Goal: Task Accomplishment & Management: Complete application form

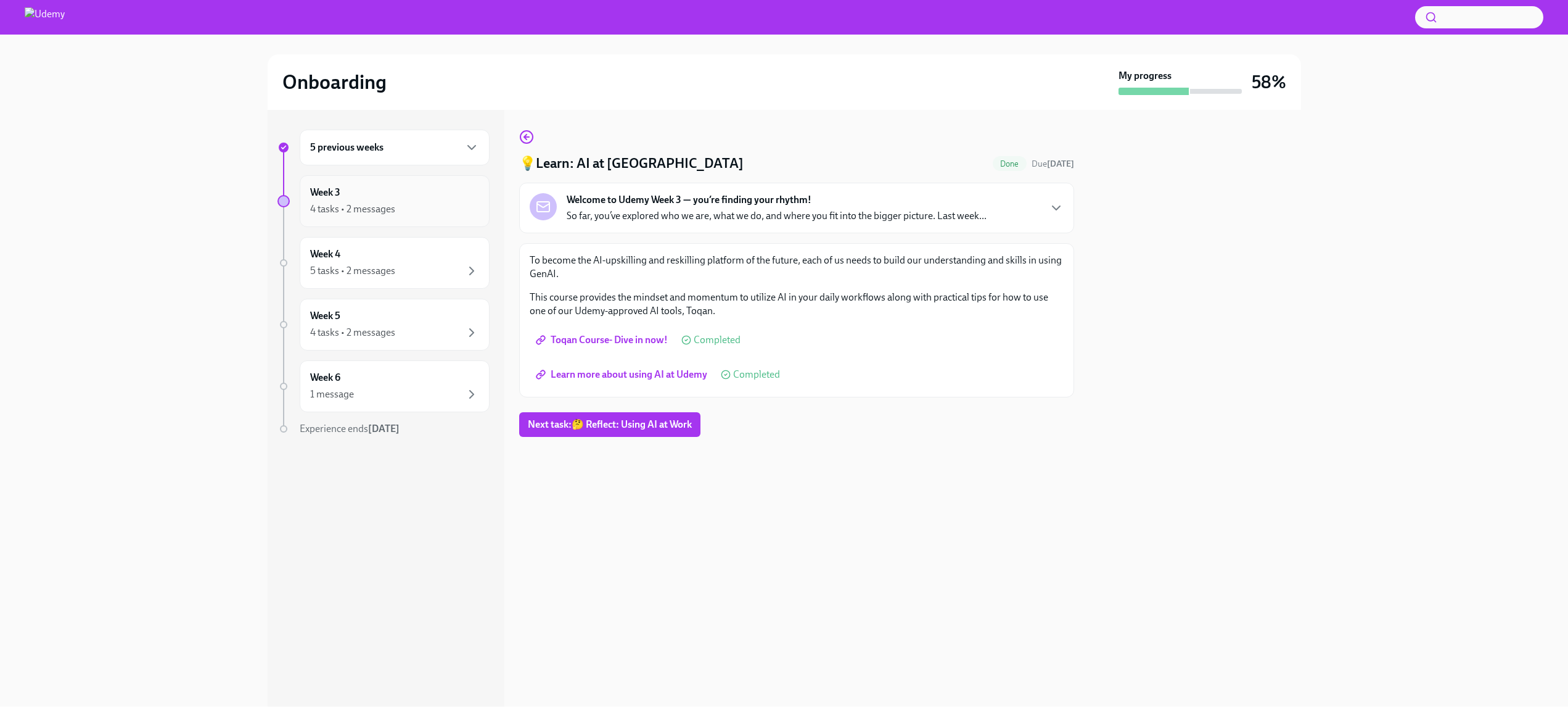
click at [449, 216] on div "4 tasks • 2 messages" at bounding box center [395, 209] width 169 height 15
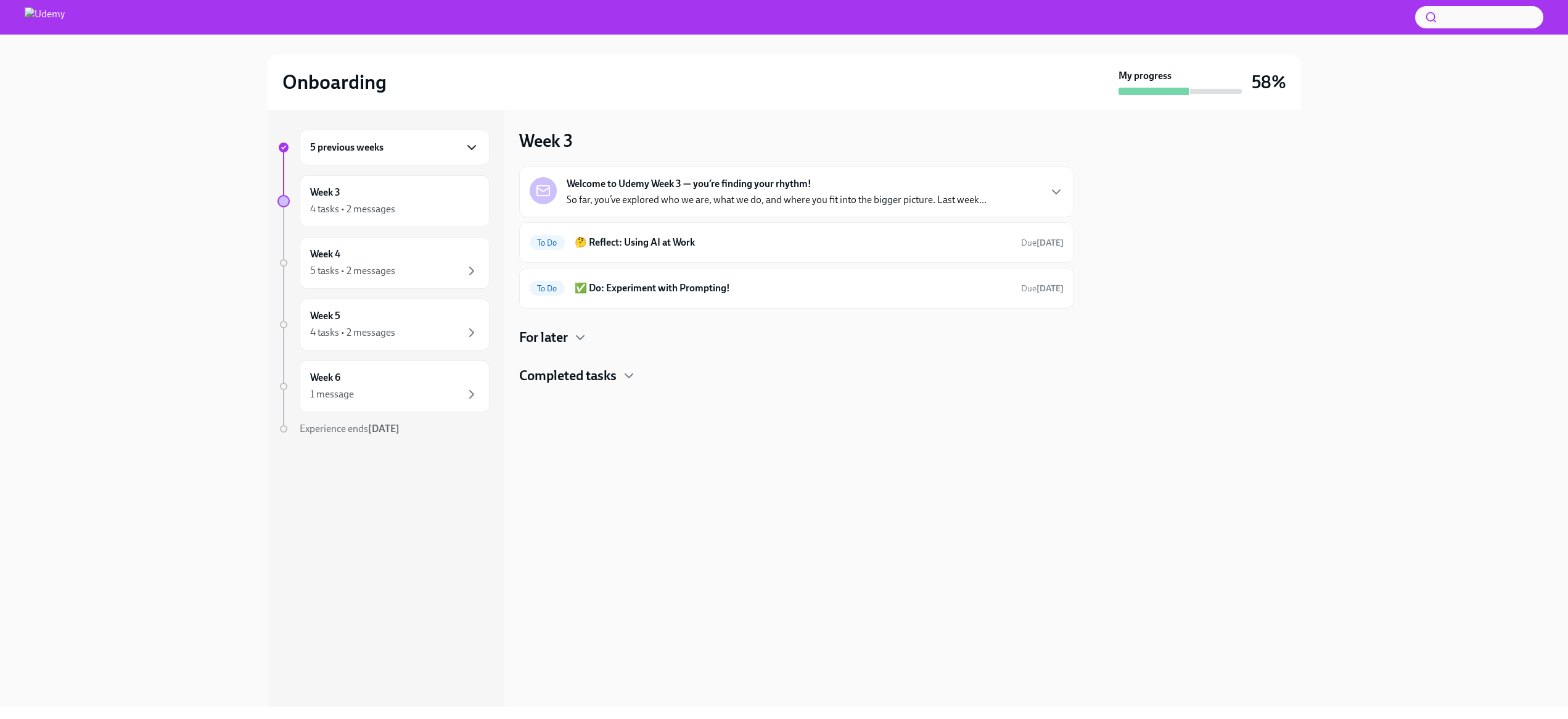
click at [471, 151] on icon "button" at bounding box center [472, 147] width 15 height 15
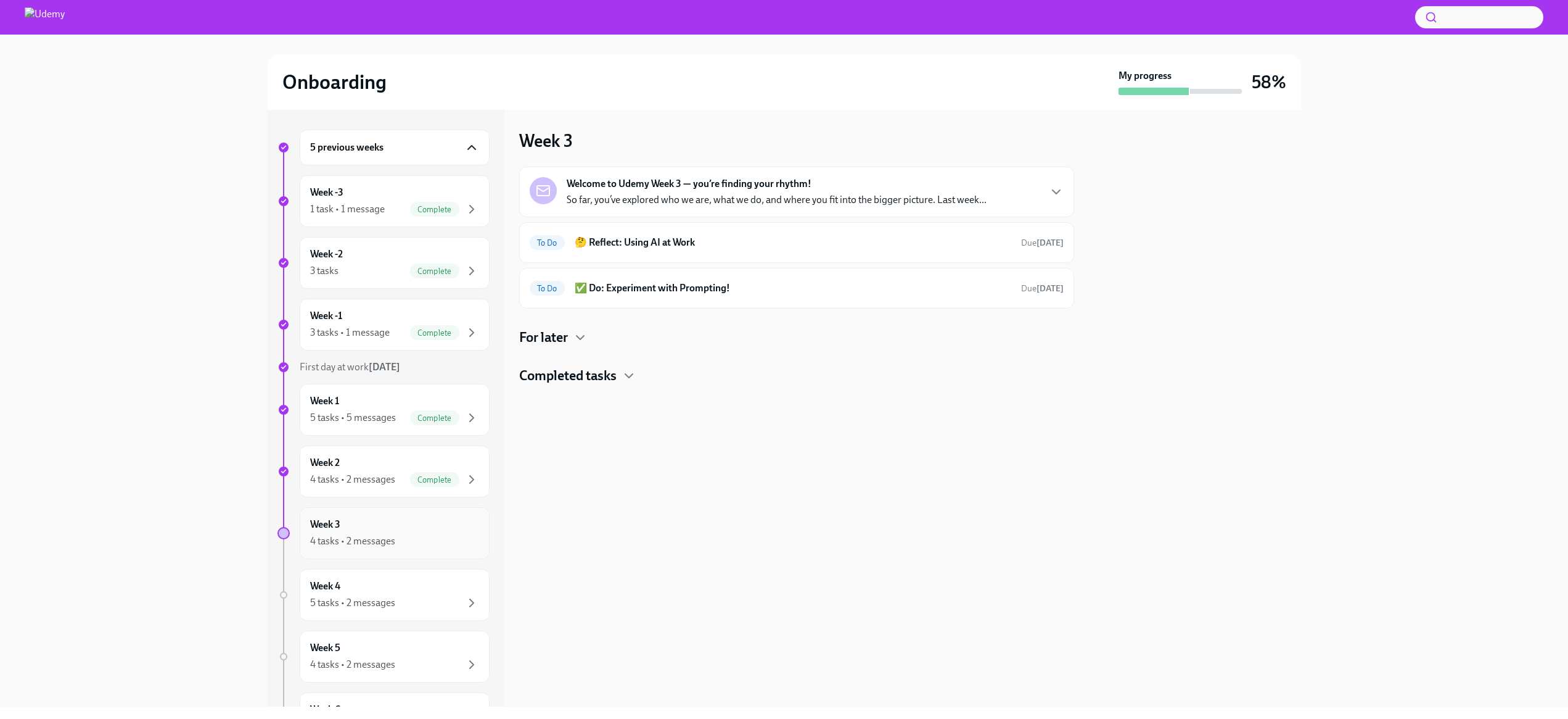
click at [369, 535] on div "4 tasks • 2 messages" at bounding box center [353, 541] width 85 height 14
click at [468, 147] on icon "button" at bounding box center [472, 147] width 15 height 15
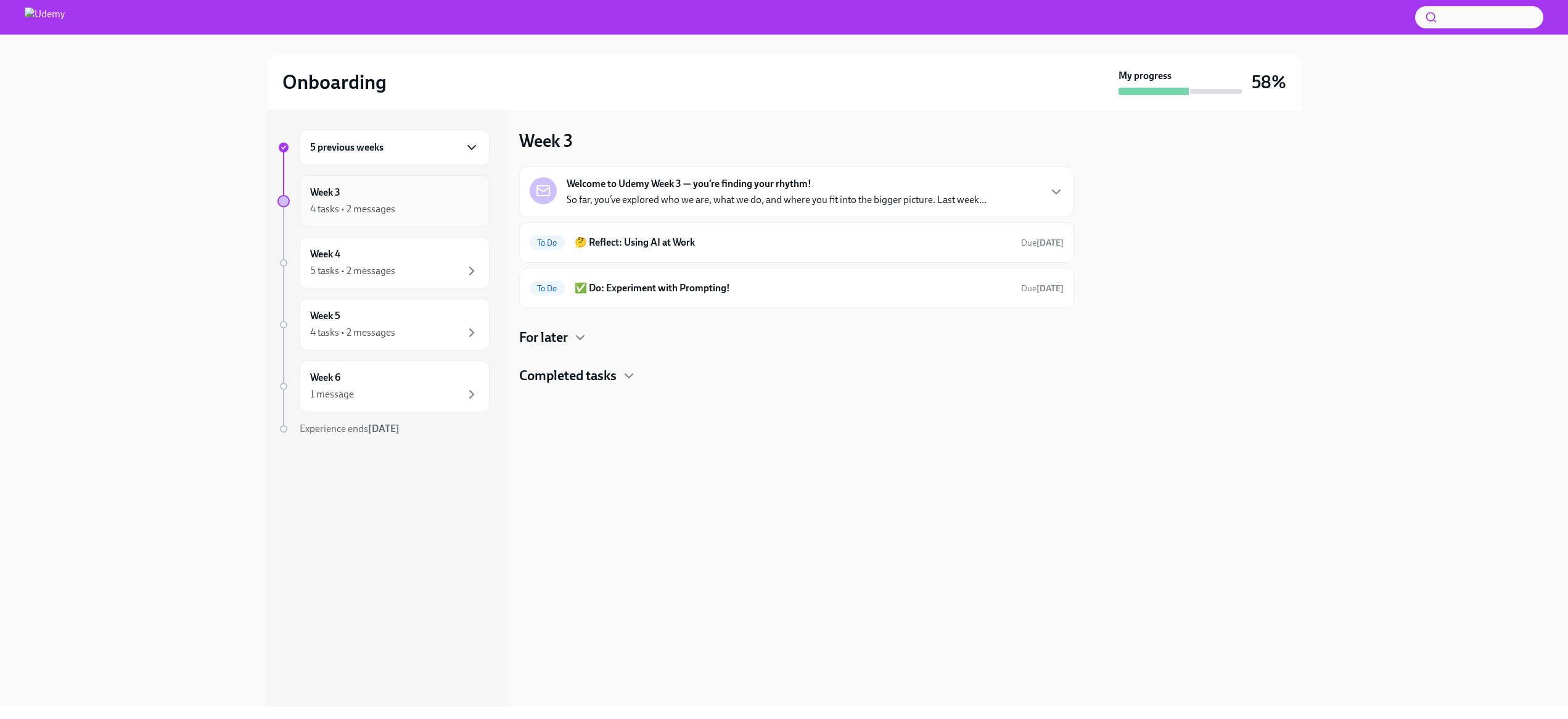
click at [420, 209] on div "4 tasks • 2 messages" at bounding box center [395, 209] width 169 height 15
click at [469, 149] on icon "button" at bounding box center [472, 147] width 15 height 15
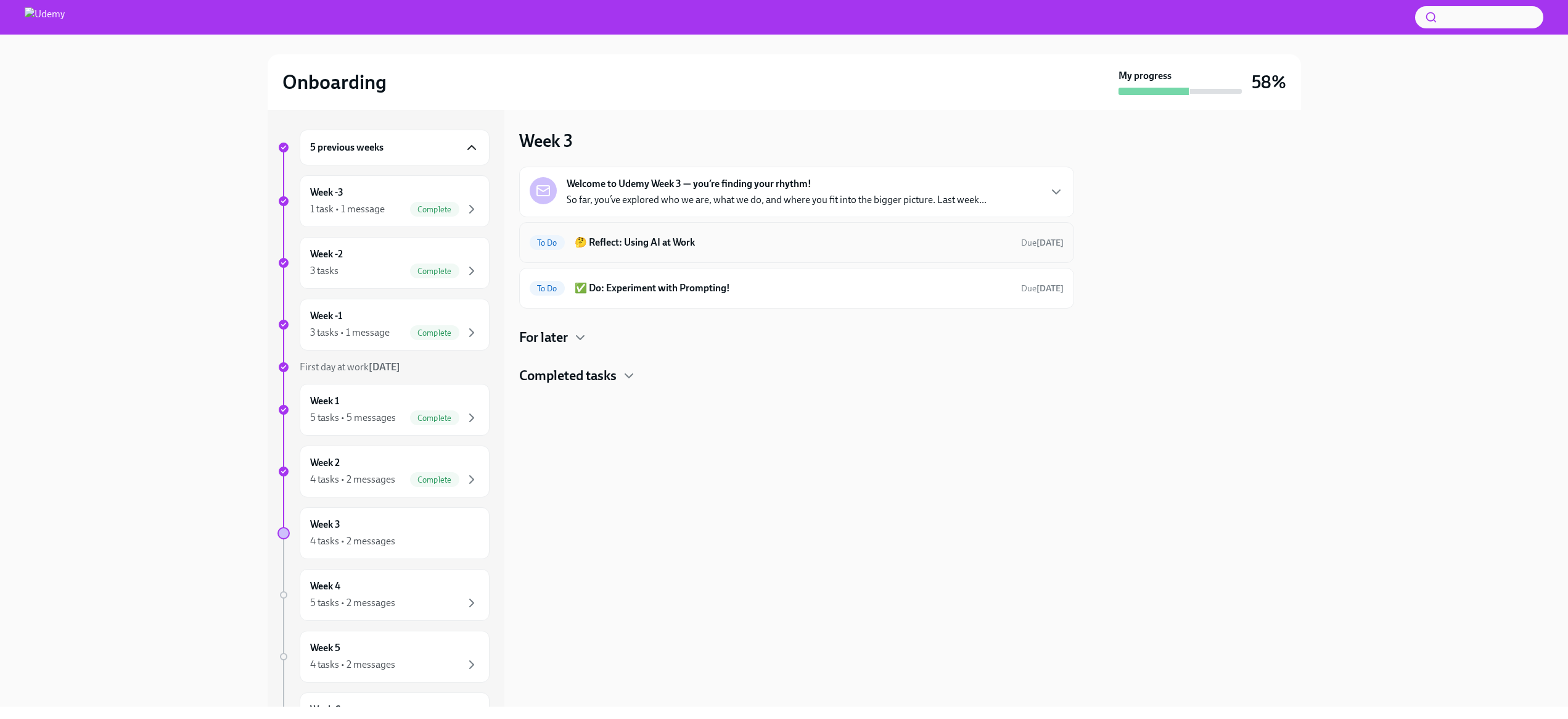
click at [676, 239] on h6 "🤔 Reflect: Using AI at Work" at bounding box center [793, 242] width 437 height 14
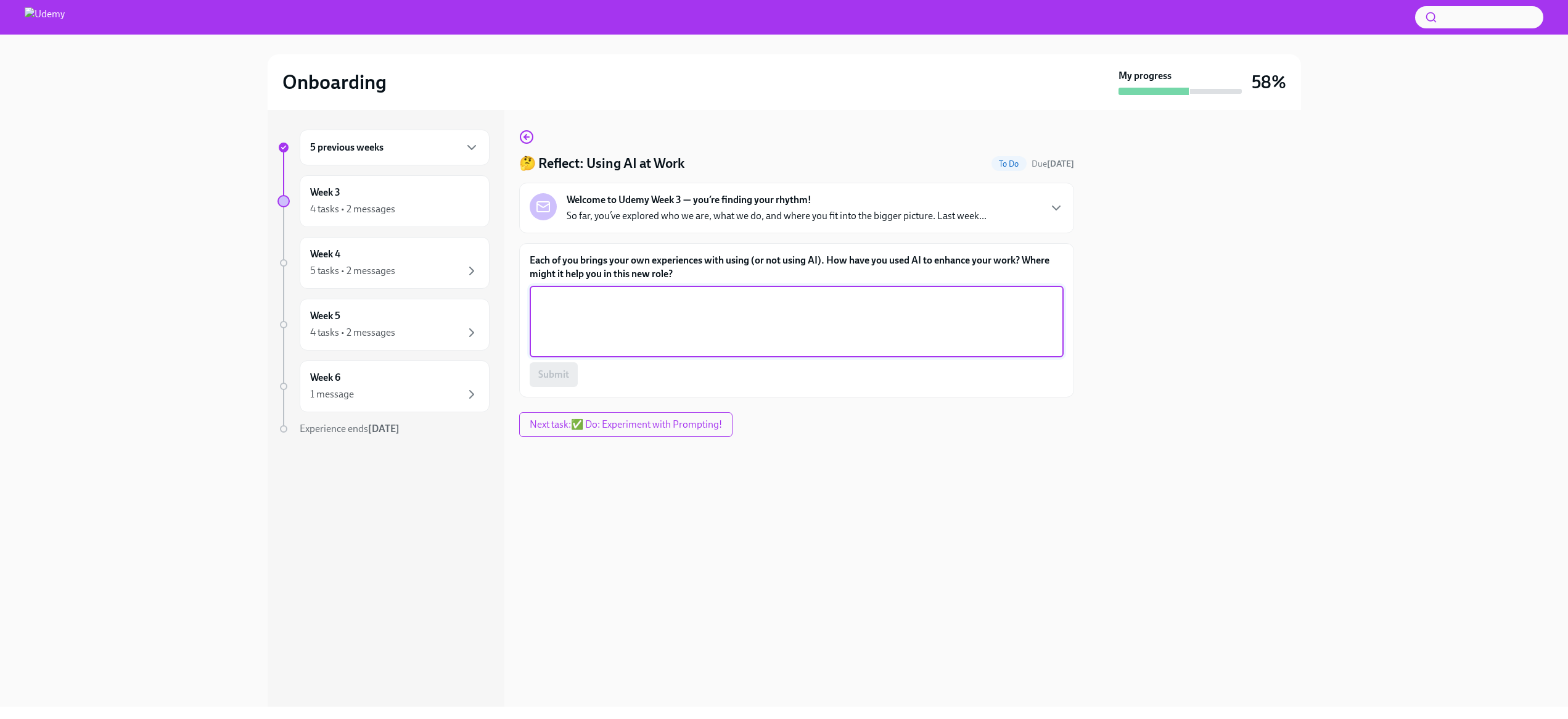
click at [563, 300] on textarea "Each of you brings your own experiences with using (or not using AI). How have …" at bounding box center [797, 321] width 519 height 60
type textarea "U"
click at [667, 301] on textarea "I have not previously used AI" at bounding box center [797, 321] width 519 height 60
drag, startPoint x: 674, startPoint y: 300, endPoint x: 687, endPoint y: 298, distance: 13.2
click at [685, 300] on textarea "I have not previously used AI for my career but I will use it in this" at bounding box center [797, 321] width 519 height 60
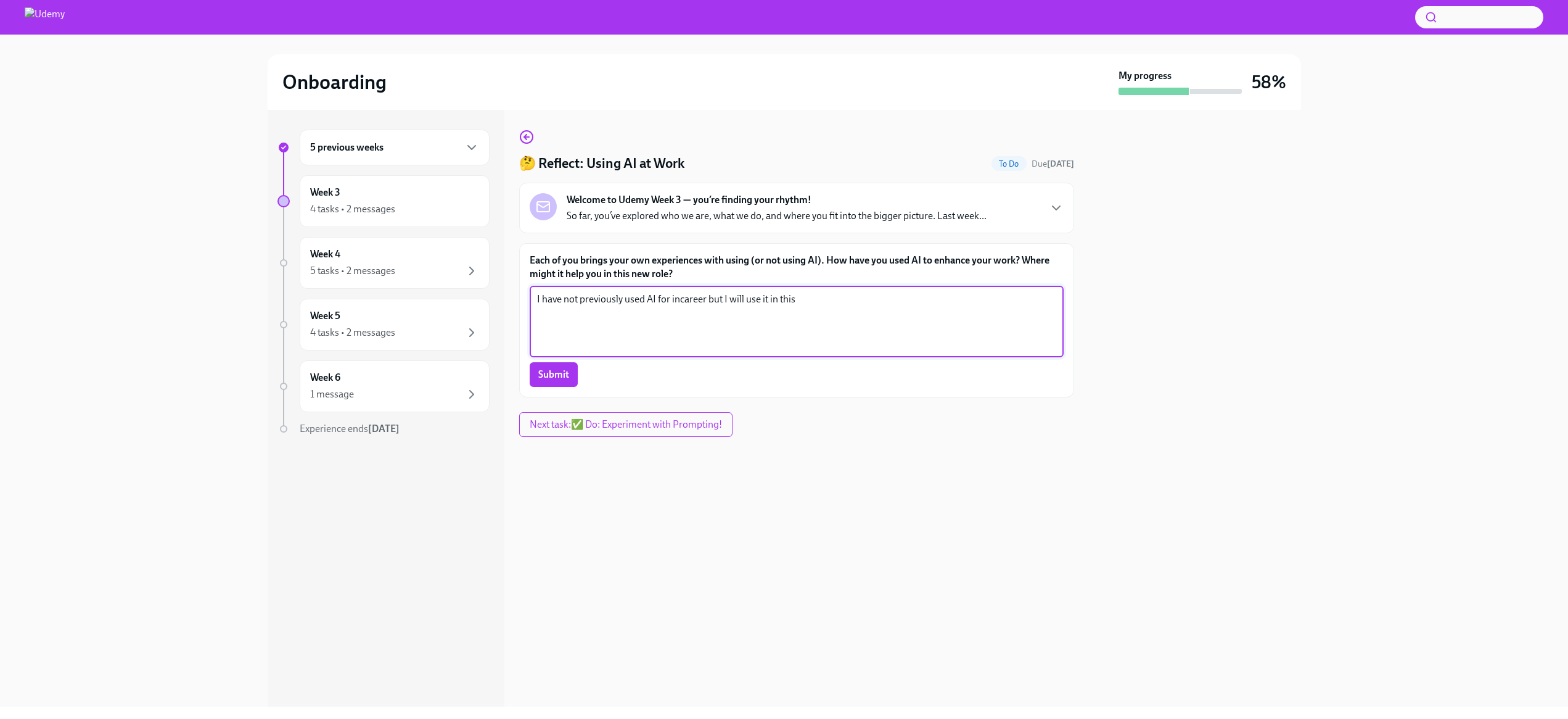
click at [801, 300] on textarea "I have not previously used AI for incareer but I will use it in this" at bounding box center [797, 321] width 519 height 60
click at [679, 299] on textarea "I have not previously used AI for incareer but I will use it in this" at bounding box center [797, 321] width 519 height 60
drag, startPoint x: 729, startPoint y: 298, endPoint x: 826, endPoint y: 300, distance: 97.0
click at [826, 300] on textarea "I have not previously used AI for in career but I will use it in this" at bounding box center [797, 321] width 519 height 60
click at [883, 295] on textarea "I have not previously used AI for in career but i believe it will add value" at bounding box center [797, 321] width 519 height 60
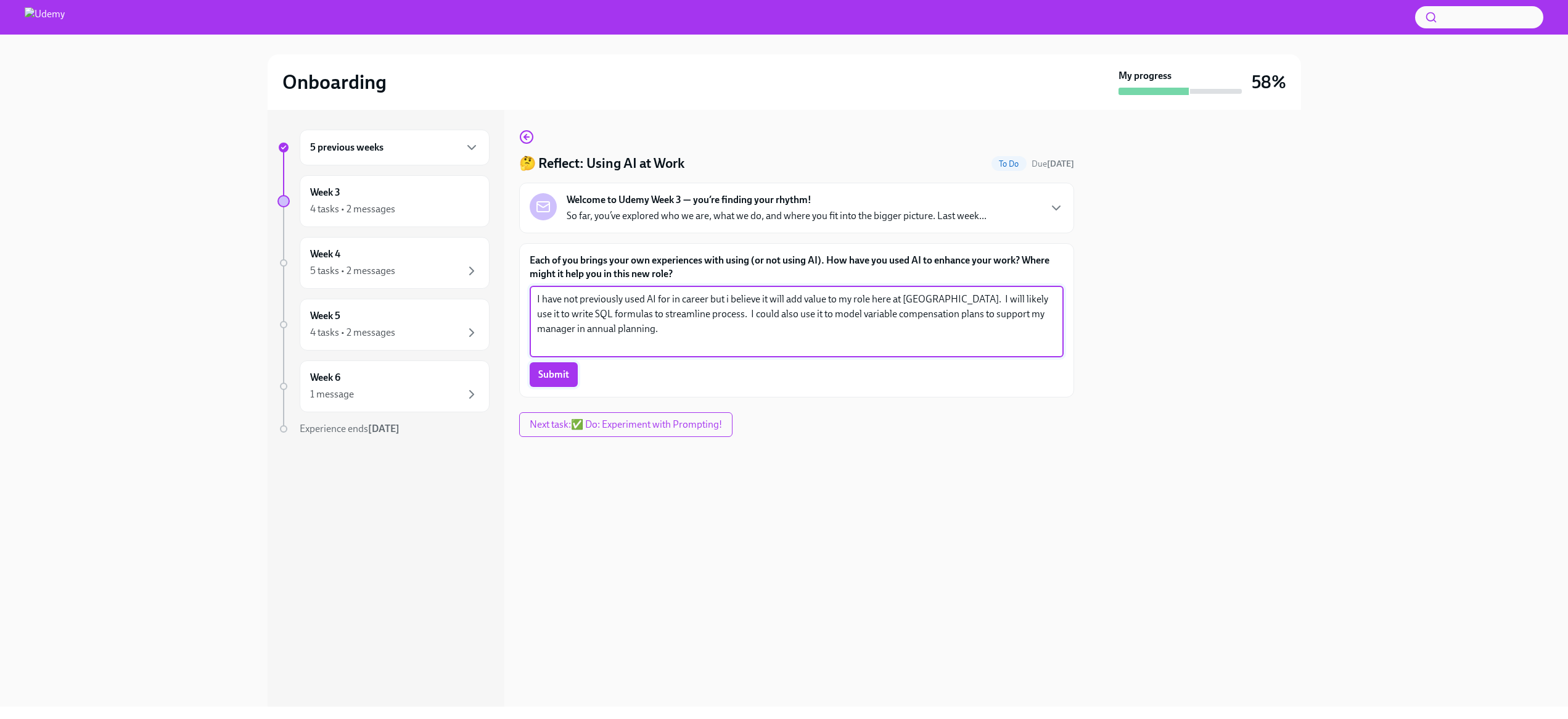
type textarea "I have not previously used AI for in career but i believe it will add value to …"
click at [559, 369] on span "Submit" at bounding box center [553, 375] width 31 height 13
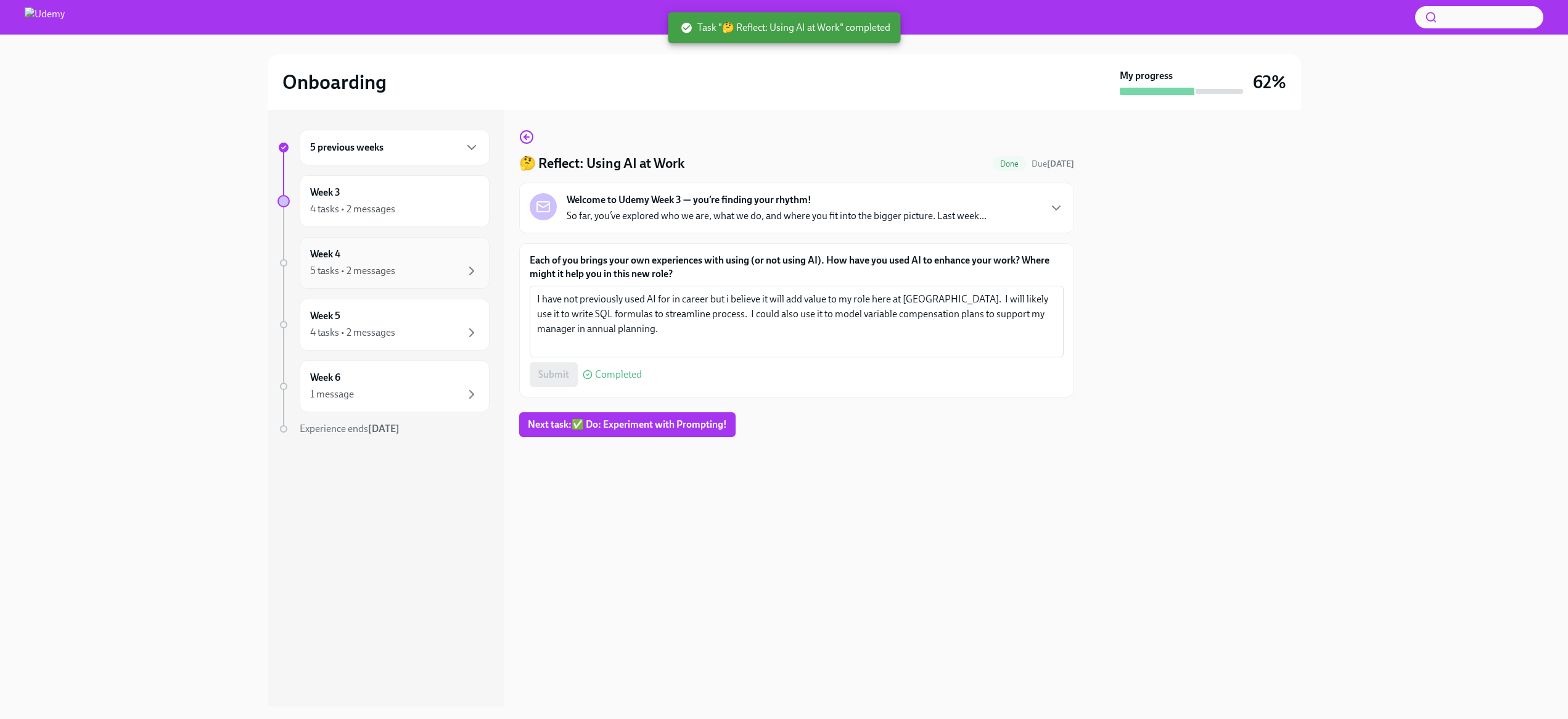
click at [421, 257] on div "Week 4 5 tasks • 2 messages" at bounding box center [395, 262] width 169 height 31
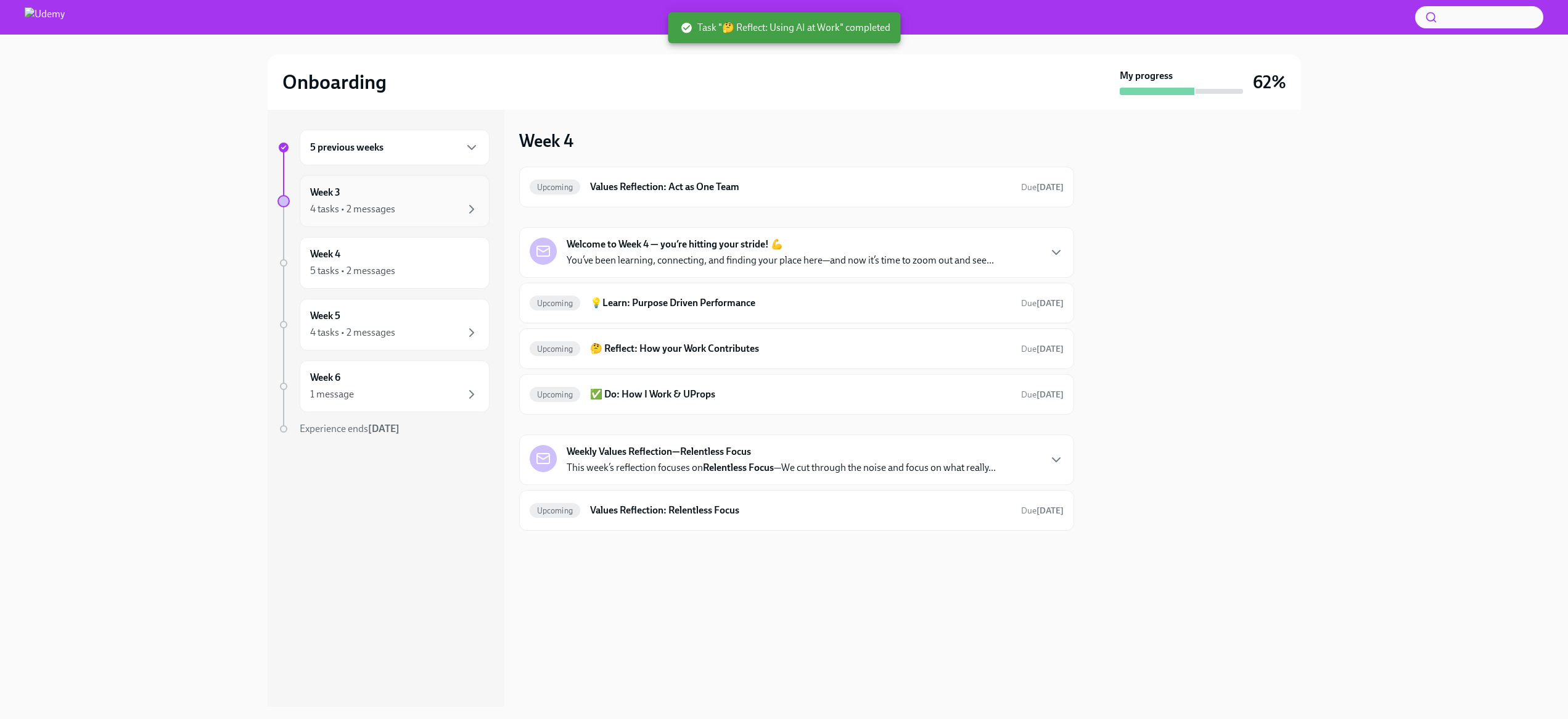
click at [460, 197] on div "Week 3 4 tasks • 2 messages" at bounding box center [395, 201] width 169 height 31
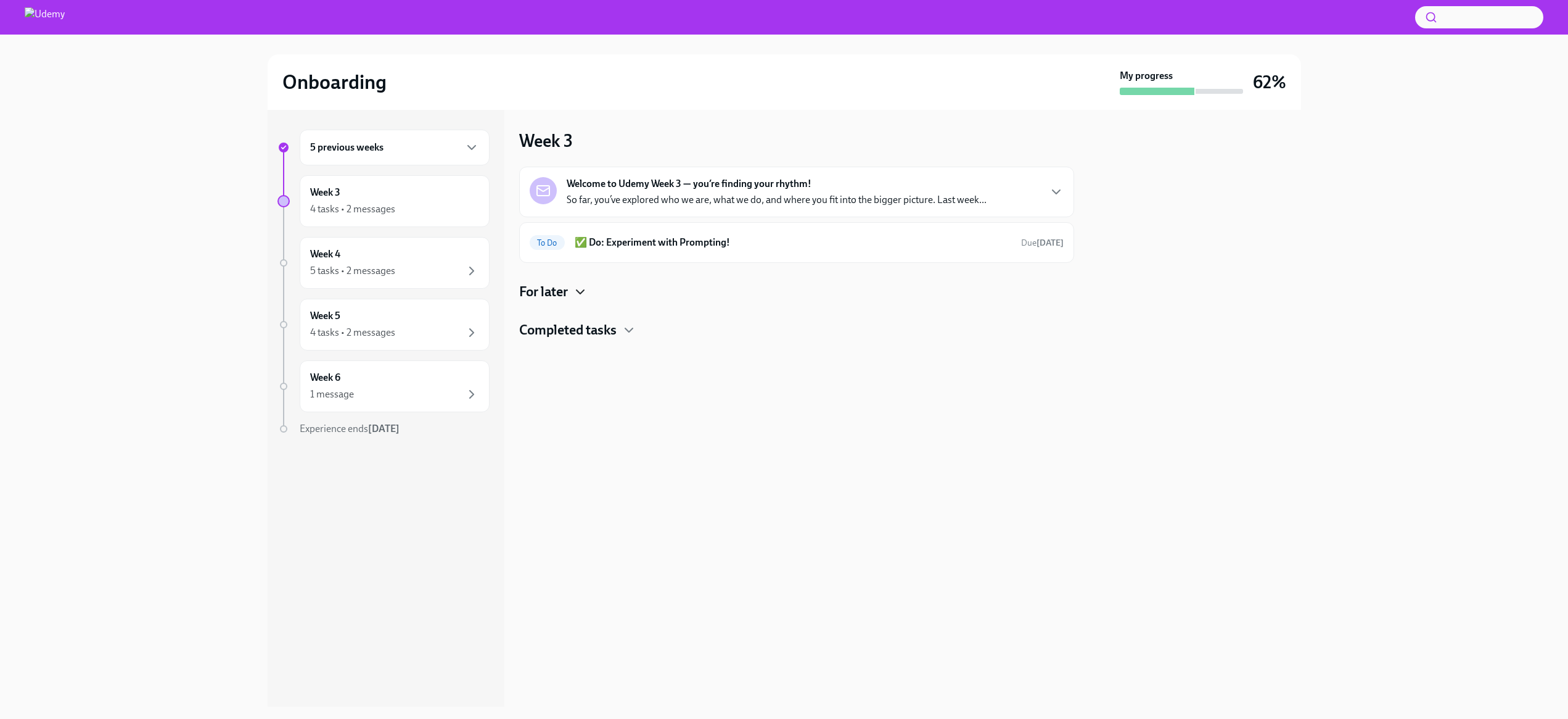
click at [579, 292] on icon "button" at bounding box center [580, 292] width 15 height 15
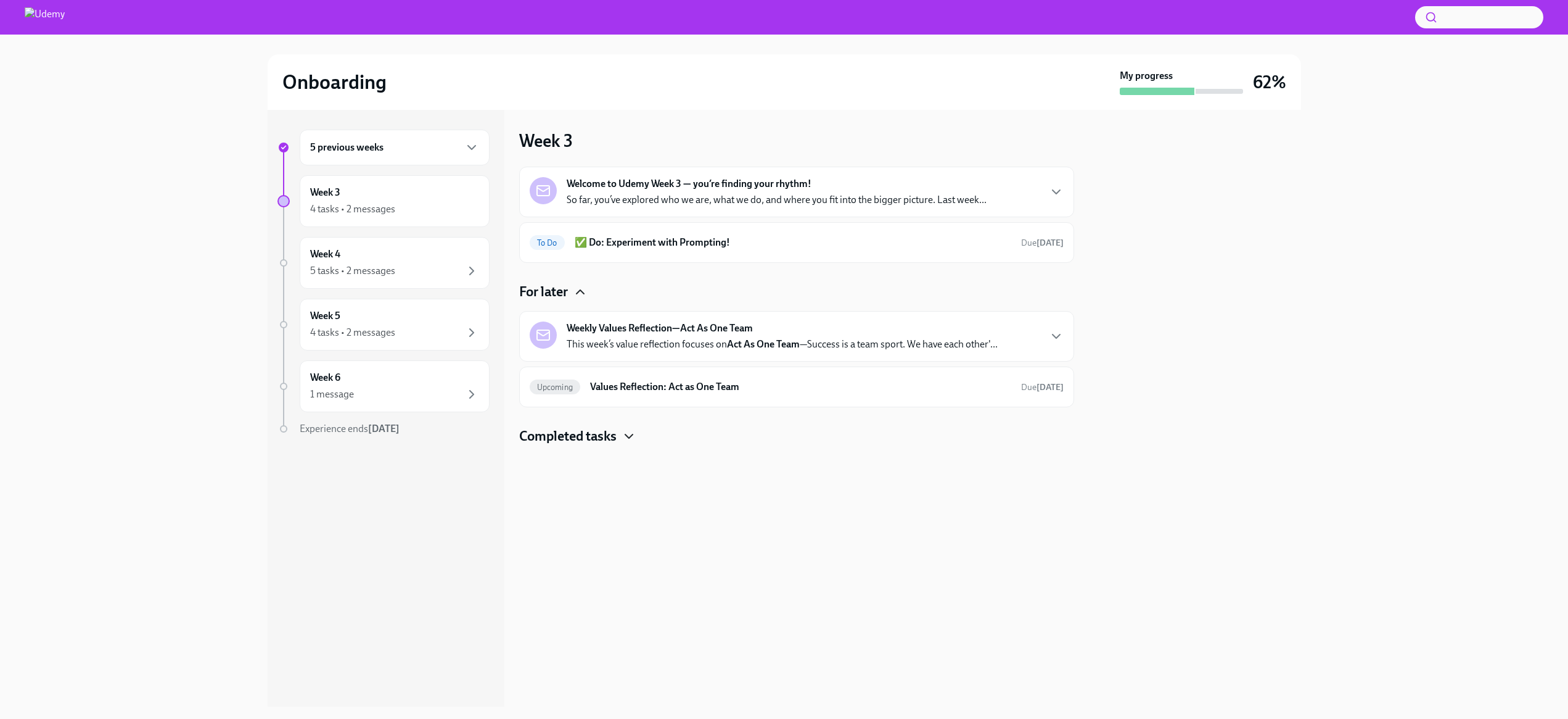
click at [629, 435] on icon "button" at bounding box center [629, 436] width 15 height 15
click at [657, 242] on h6 "✅ Do: Experiment with Prompting!" at bounding box center [793, 242] width 437 height 14
